Goal: Navigation & Orientation: Find specific page/section

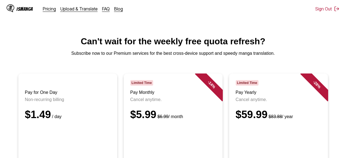
click at [204, 82] on div "- 14 %" at bounding box center [211, 84] width 33 height 33
click at [148, 85] on span "Limited Time" at bounding box center [141, 82] width 23 height 5
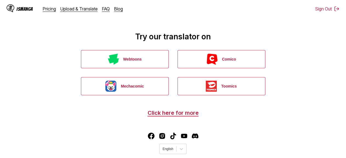
scroll to position [37, 0]
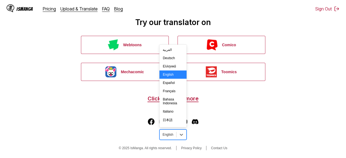
click at [174, 135] on div "English" at bounding box center [168, 134] width 16 height 7
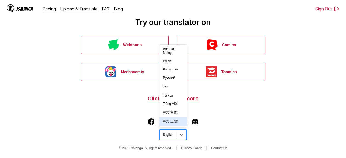
click at [175, 119] on div "中文(正體)" at bounding box center [172, 121] width 27 height 9
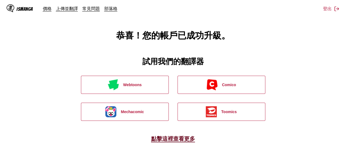
click at [180, 137] on link "點擊這裡查看更多" at bounding box center [173, 138] width 44 height 7
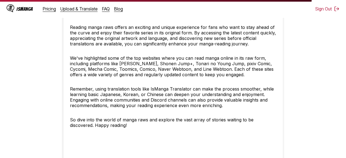
scroll to position [2300, 0]
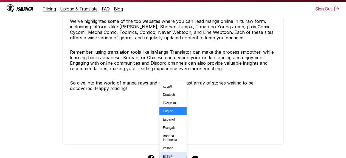
scroll to position [96, 0]
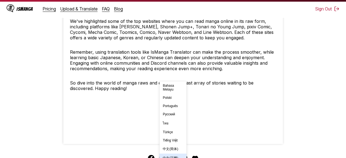
click at [176, 153] on div "中文(正體)" at bounding box center [172, 157] width 27 height 9
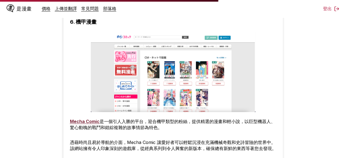
scroll to position [1027, 0]
